Goal: Transaction & Acquisition: Purchase product/service

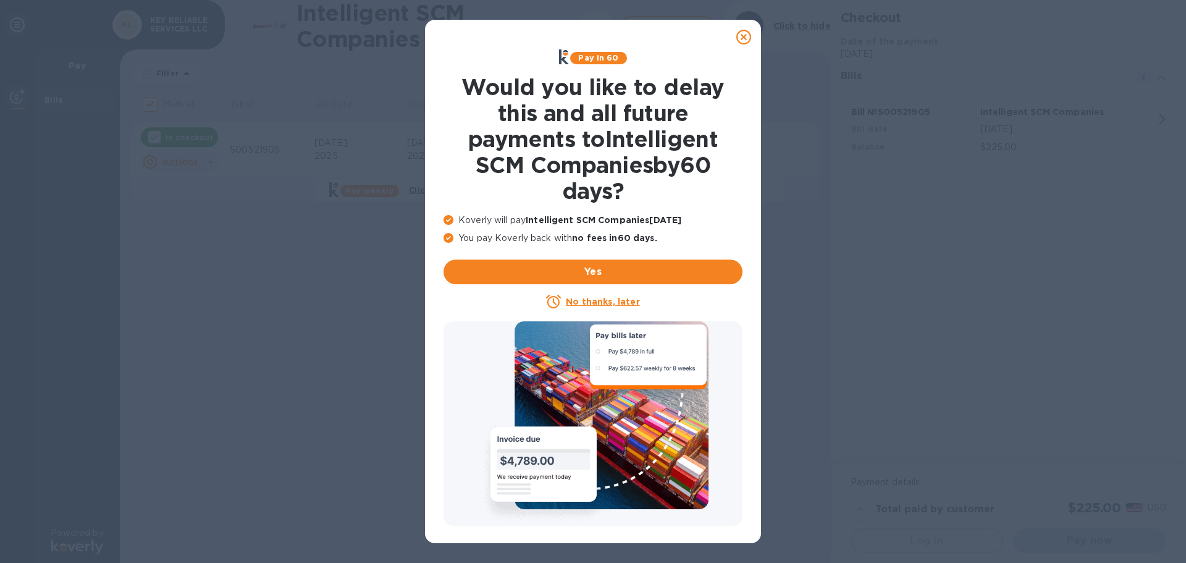
click at [617, 302] on u "No thanks, later" at bounding box center [603, 302] width 74 height 10
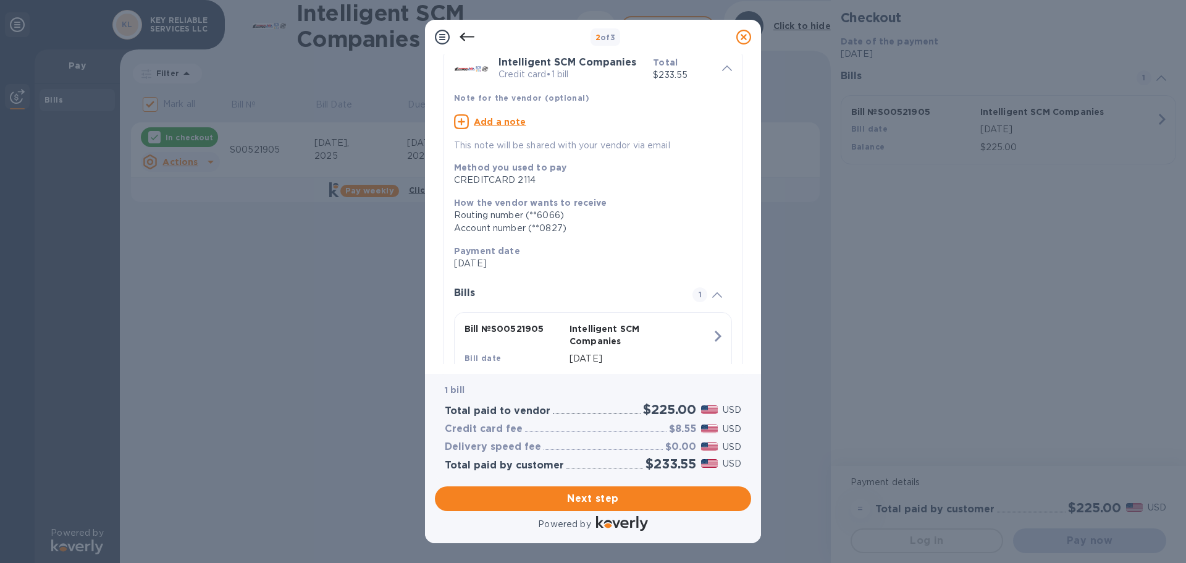
scroll to position [113, 0]
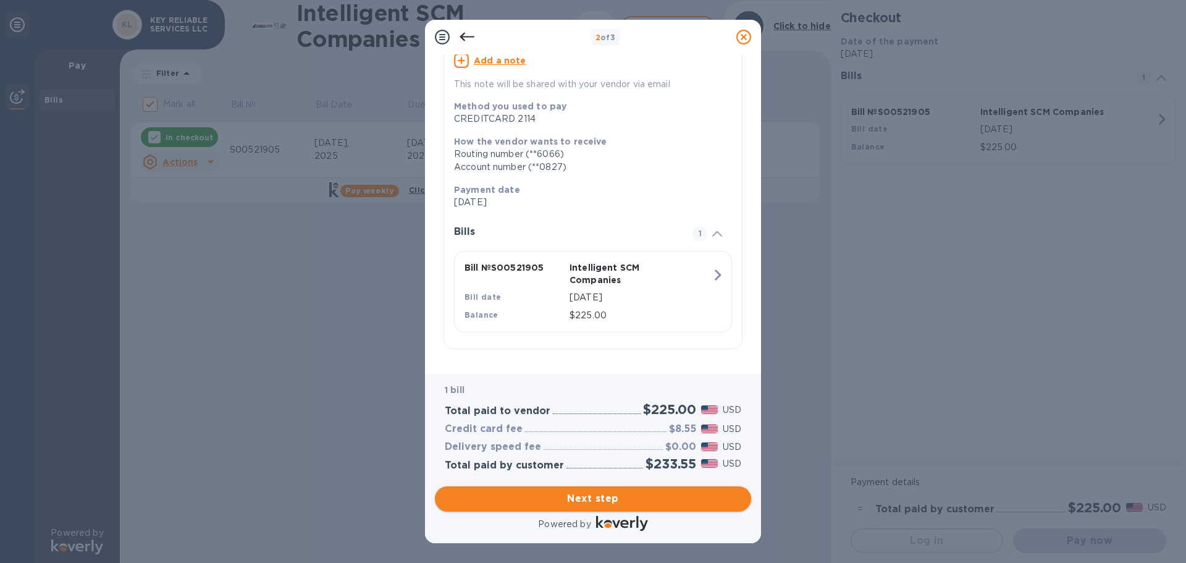
click at [634, 498] on span "Next step" at bounding box center [593, 498] width 297 height 15
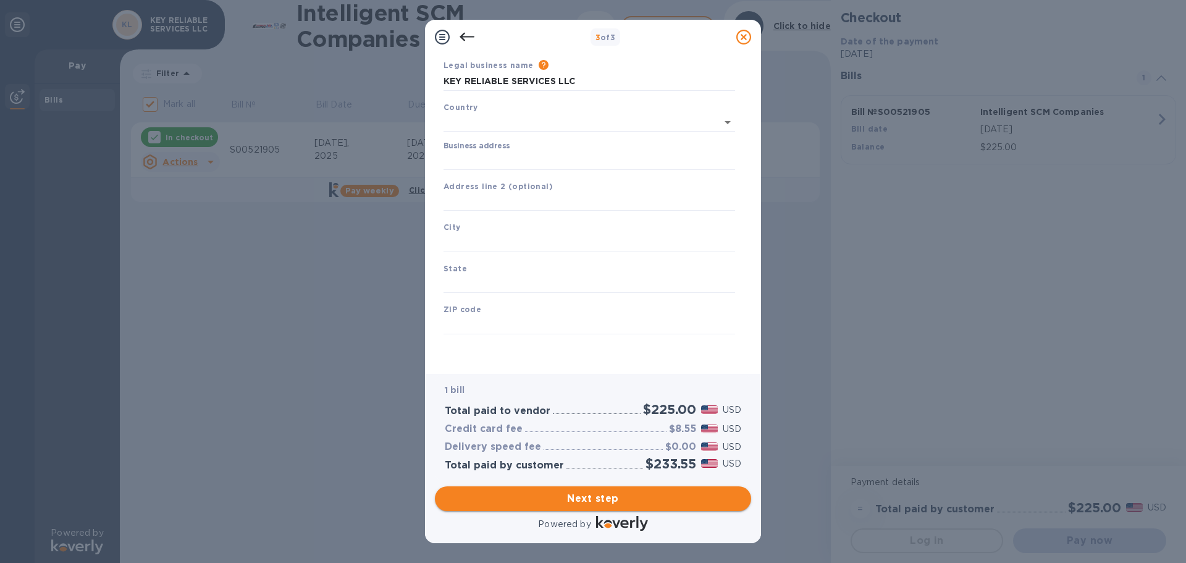
scroll to position [44, 0]
type input "[GEOGRAPHIC_DATA]"
click at [526, 164] on input "Business address" at bounding box center [590, 160] width 292 height 19
type input "[STREET_ADDRESS][PERSON_NAME]"
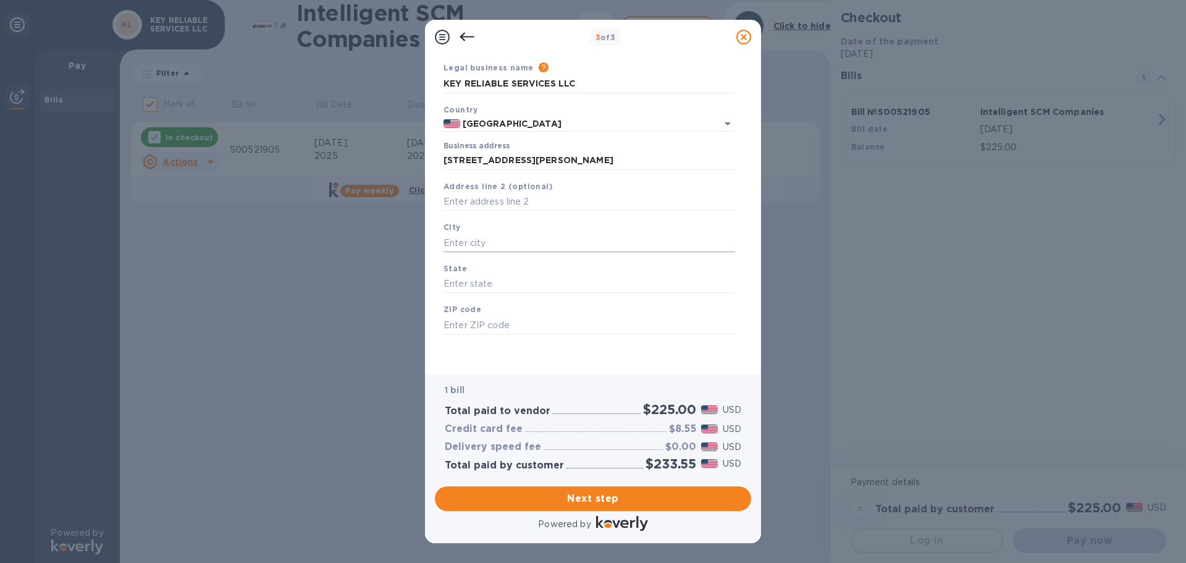
click at [504, 245] on input "text" at bounding box center [590, 243] width 292 height 19
type input "[GEOGRAPHIC_DATA]"
type input "NV"
type input "89115"
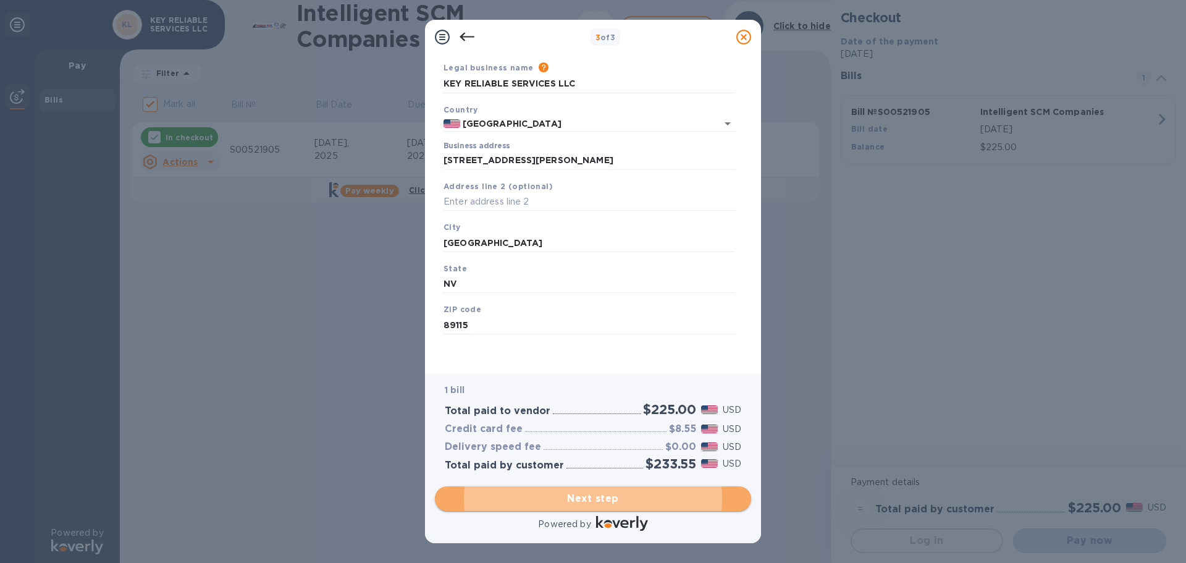
click at [630, 504] on span "Next step" at bounding box center [593, 498] width 297 height 15
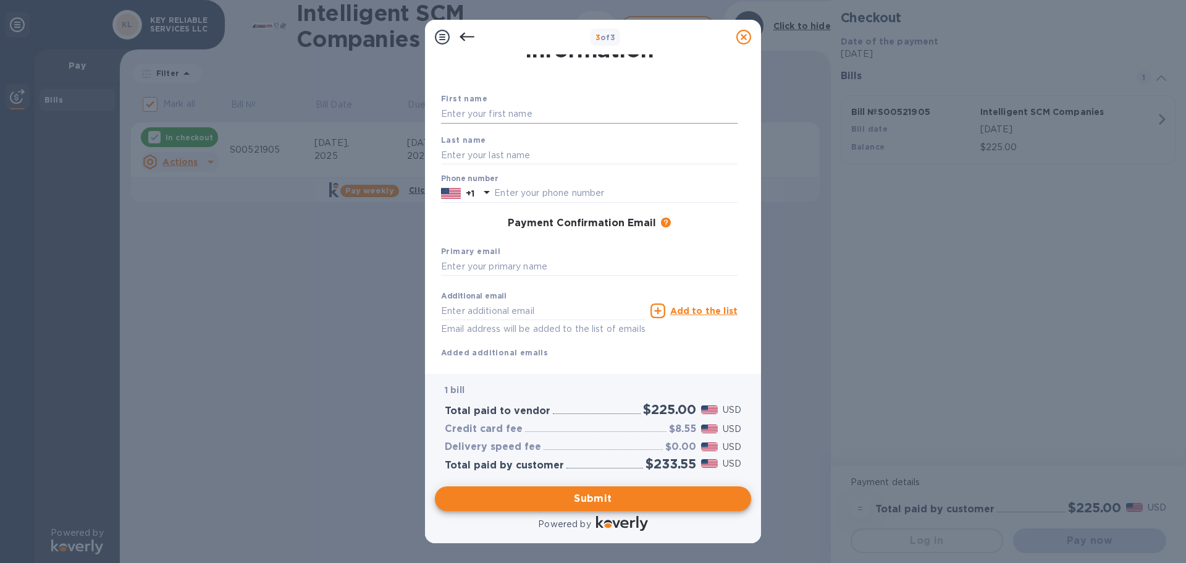
click at [572, 117] on input "text" at bounding box center [589, 114] width 297 height 19
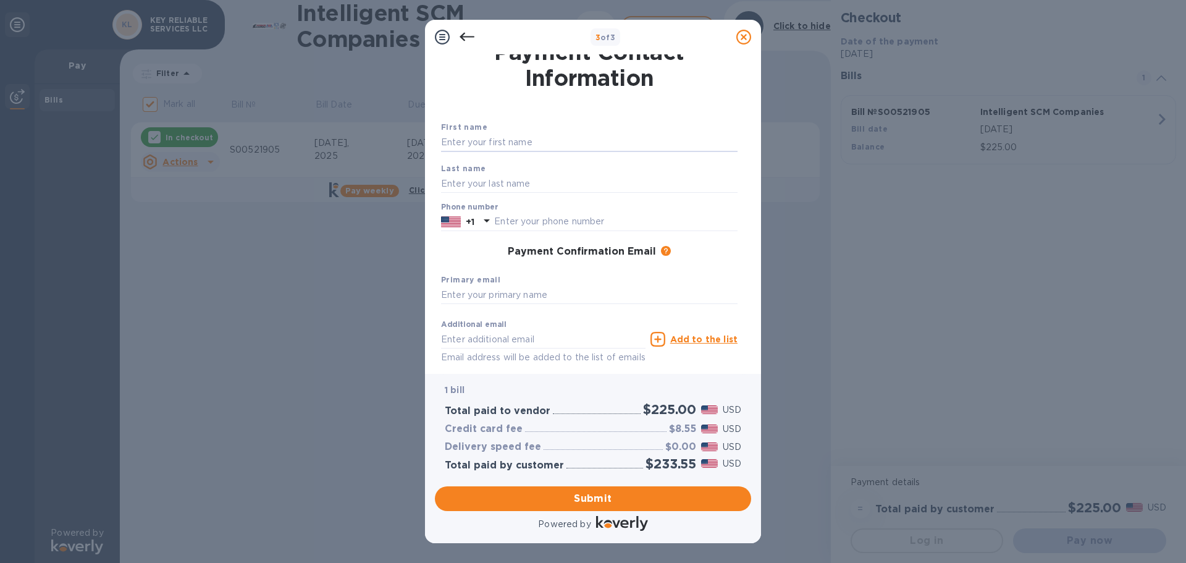
scroll to position [0, 0]
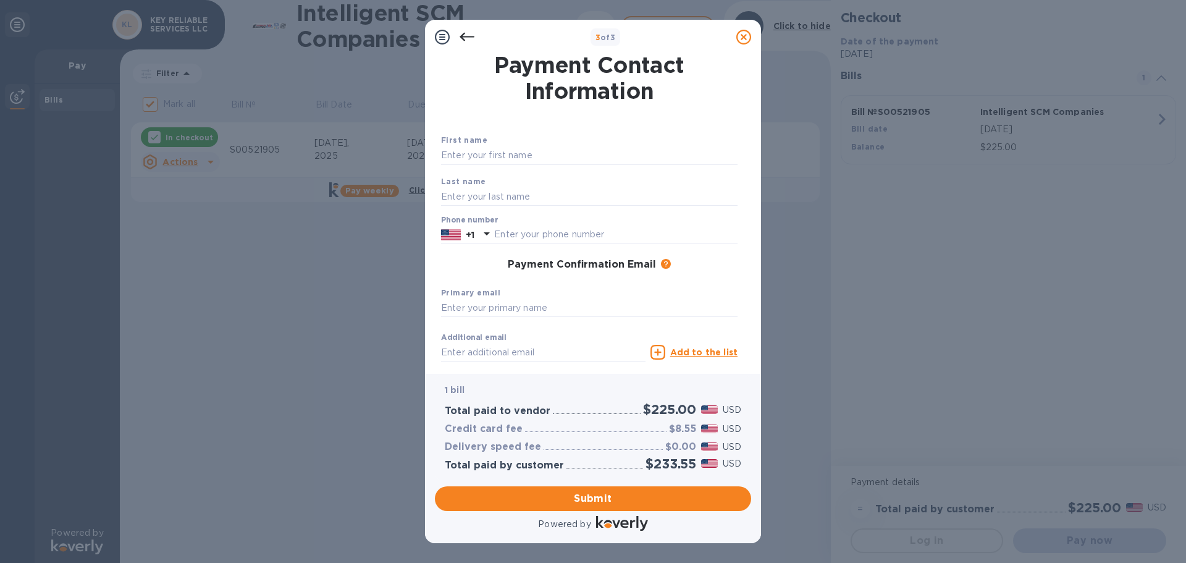
click at [719, 129] on div "First name Last name Phone number +1 Payment Confirmation Email The added email…" at bounding box center [590, 257] width 302 height 292
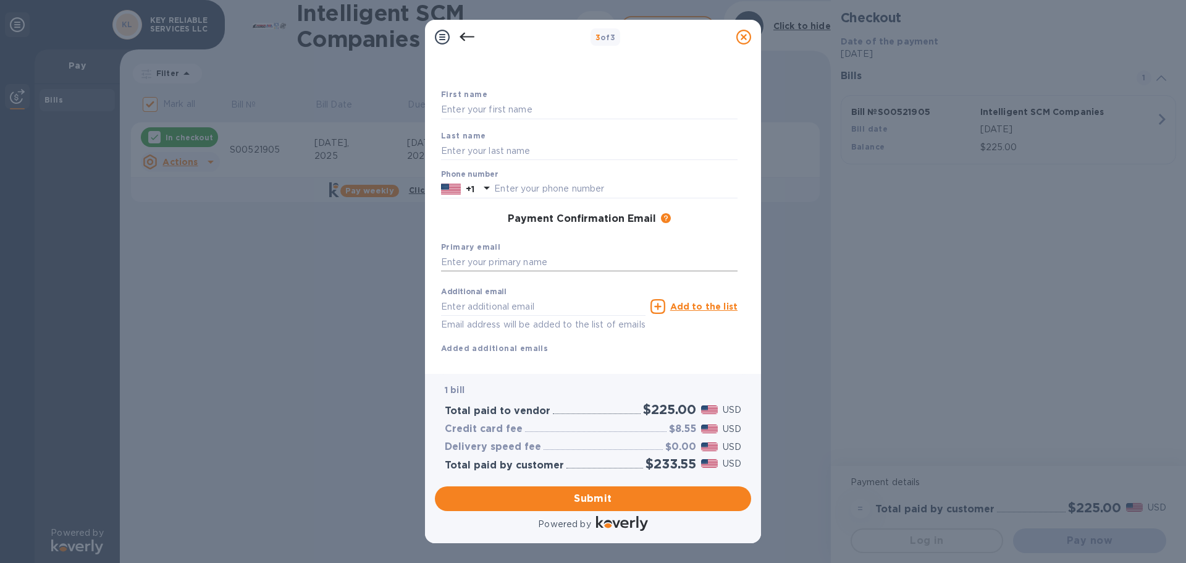
scroll to position [70, 0]
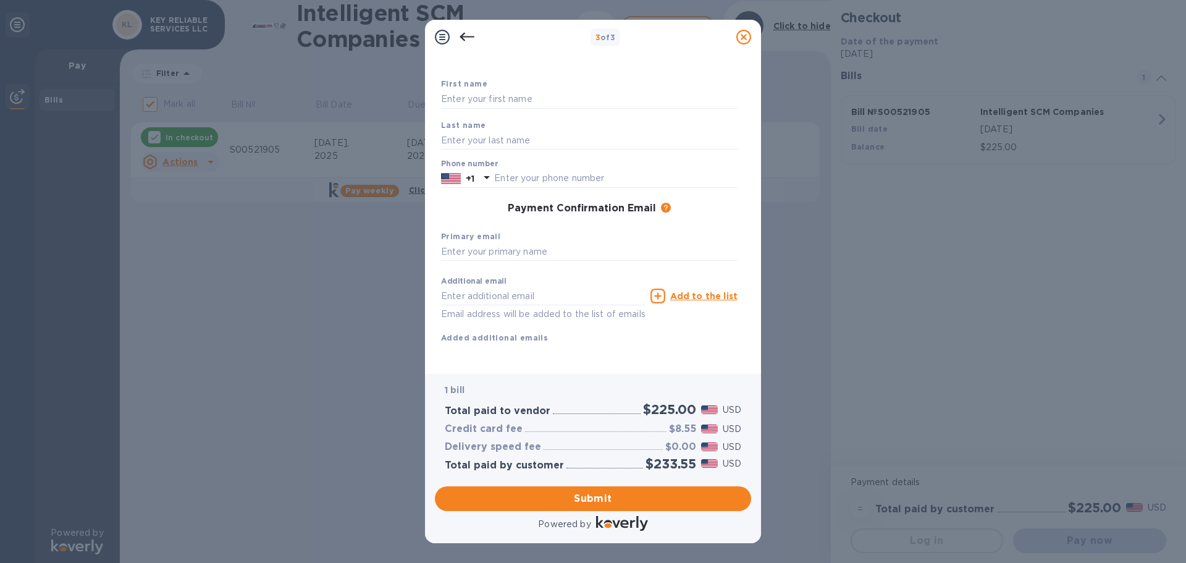
click at [475, 249] on div "Primary email" at bounding box center [589, 245] width 306 height 41
click at [481, 243] on input "text" at bounding box center [589, 252] width 297 height 19
type input "[EMAIL_ADDRESS][DOMAIN_NAME]"
click at [543, 494] on span "Submit" at bounding box center [593, 498] width 297 height 15
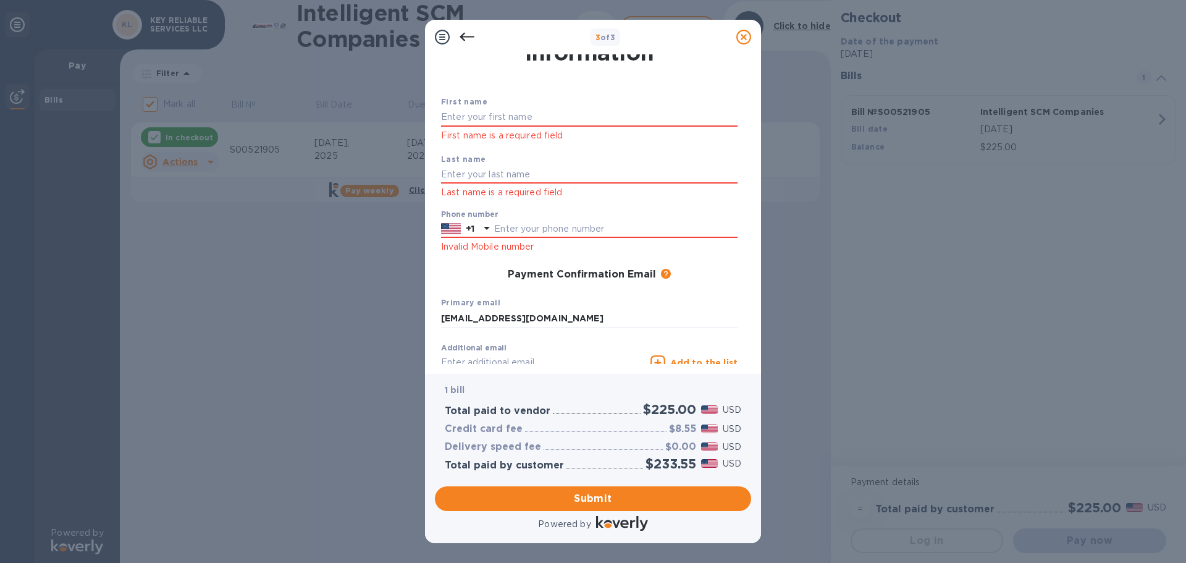
scroll to position [9, 0]
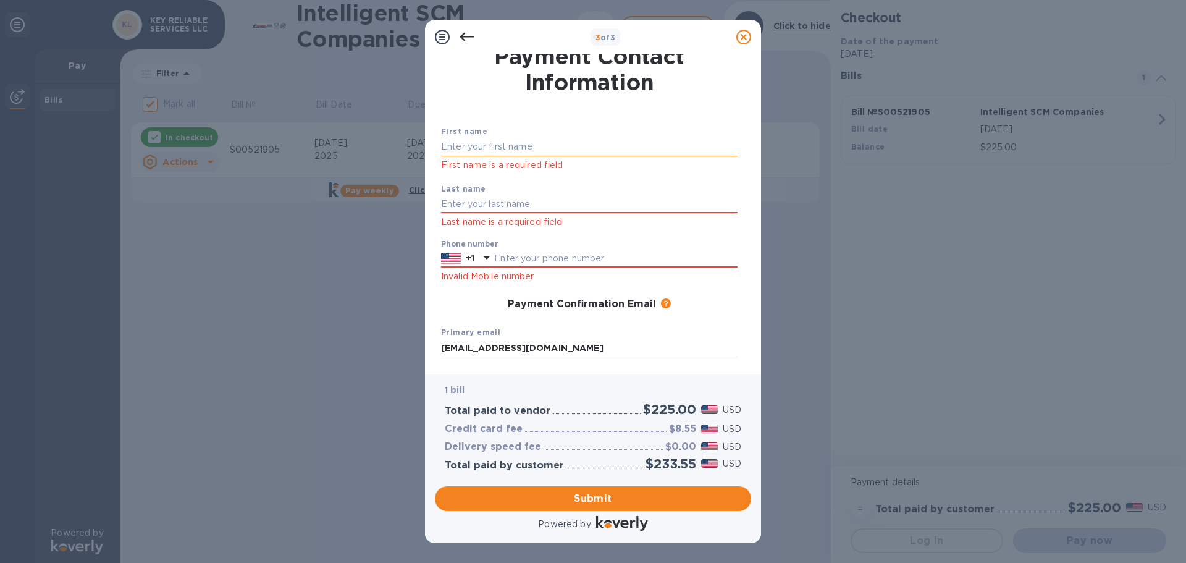
click at [555, 139] on input "text" at bounding box center [589, 147] width 297 height 19
type input "[PERSON_NAME]"
type input "8885725830"
click at [698, 325] on div "Primary email [EMAIL_ADDRESS][DOMAIN_NAME]" at bounding box center [589, 341] width 306 height 41
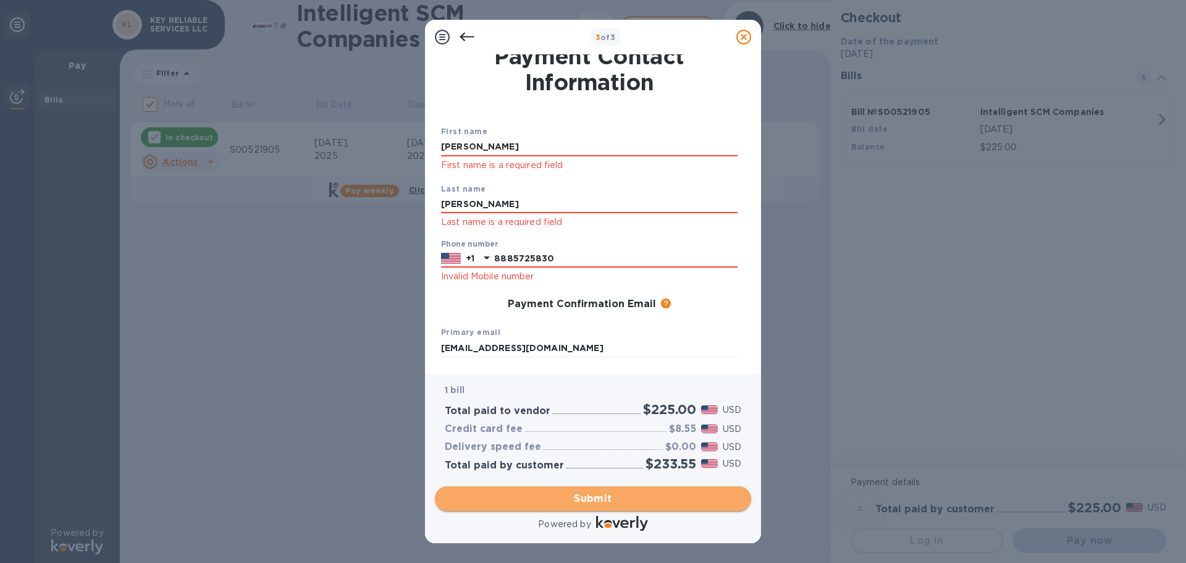
click at [580, 507] on button "Submit" at bounding box center [593, 498] width 316 height 25
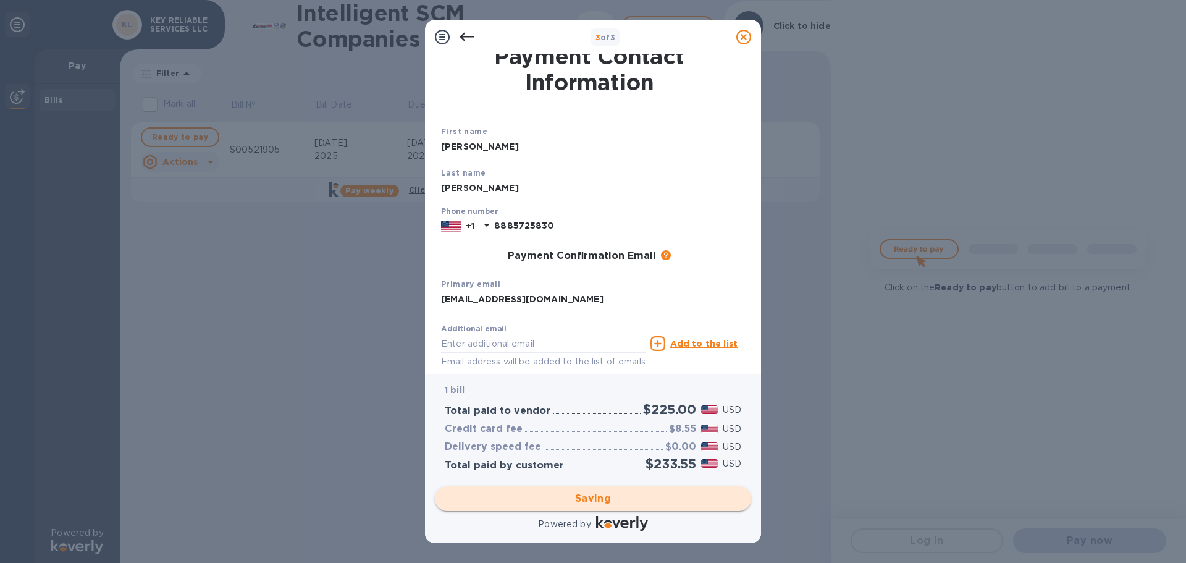
checkbox input "false"
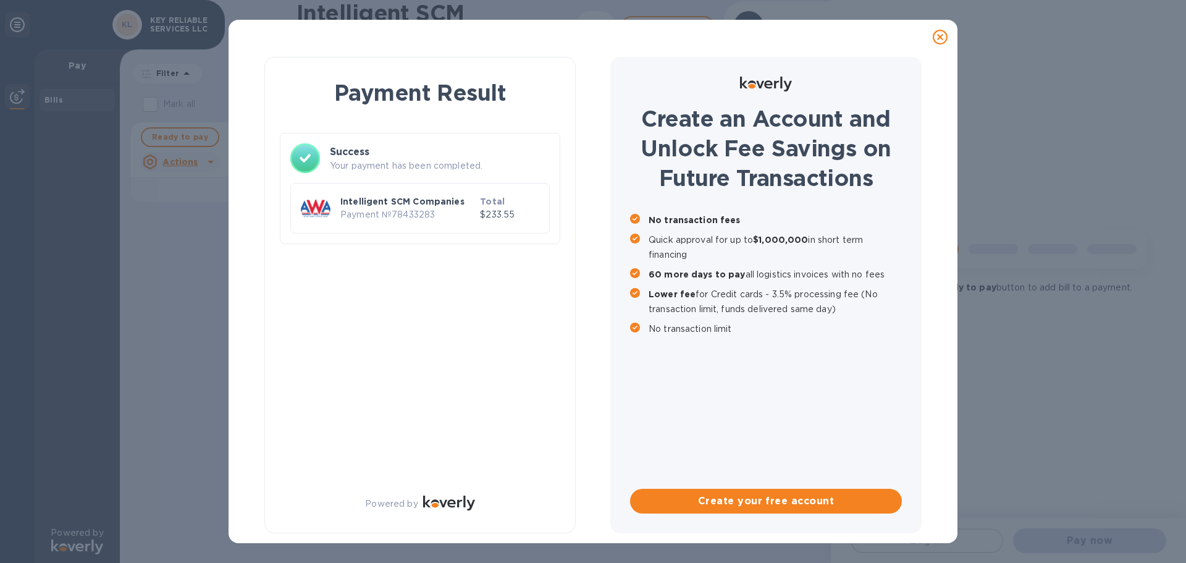
scroll to position [0, 0]
